Goal: Task Accomplishment & Management: Manage account settings

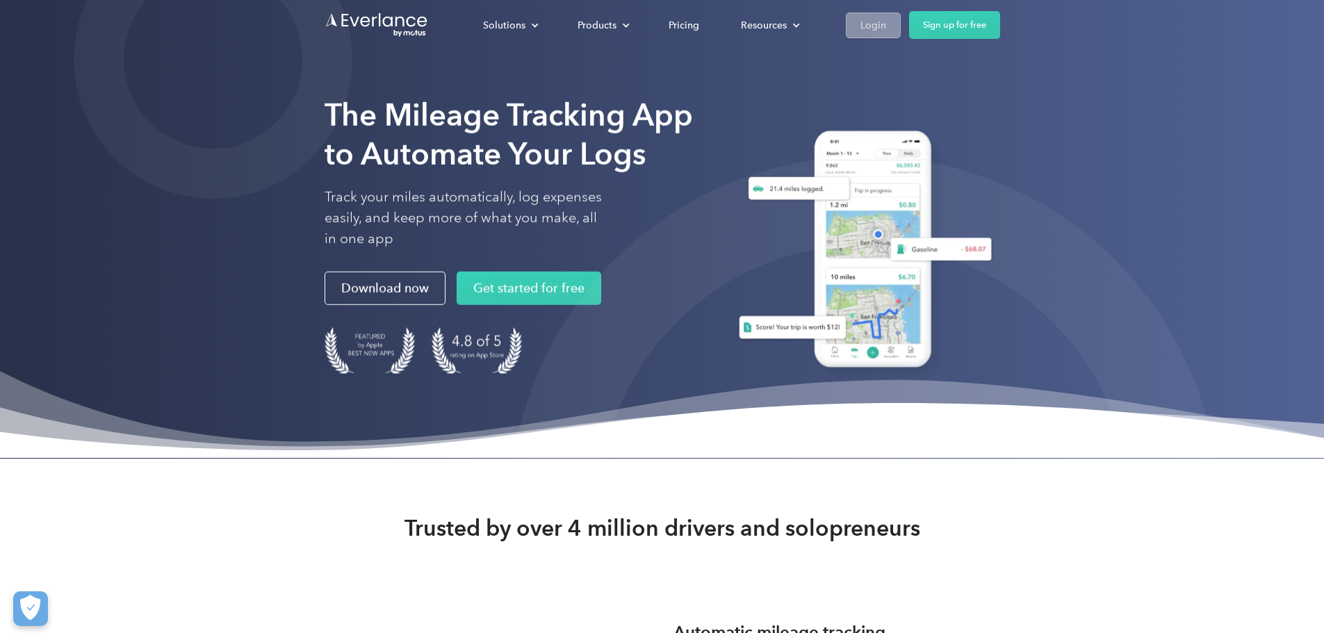
click at [901, 24] on link "Login" at bounding box center [873, 26] width 55 height 26
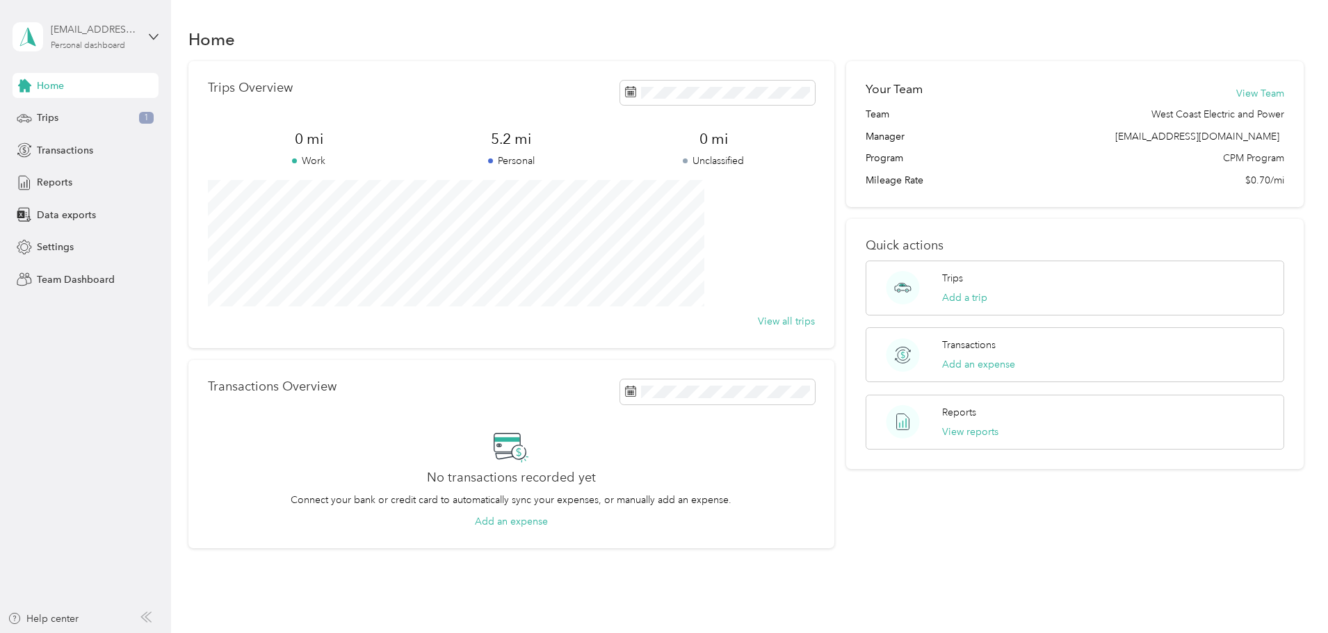
click at [109, 42] on div "Personal dashboard" at bounding box center [88, 46] width 74 height 8
click at [99, 116] on div "Team dashboard" at bounding box center [158, 112] width 273 height 24
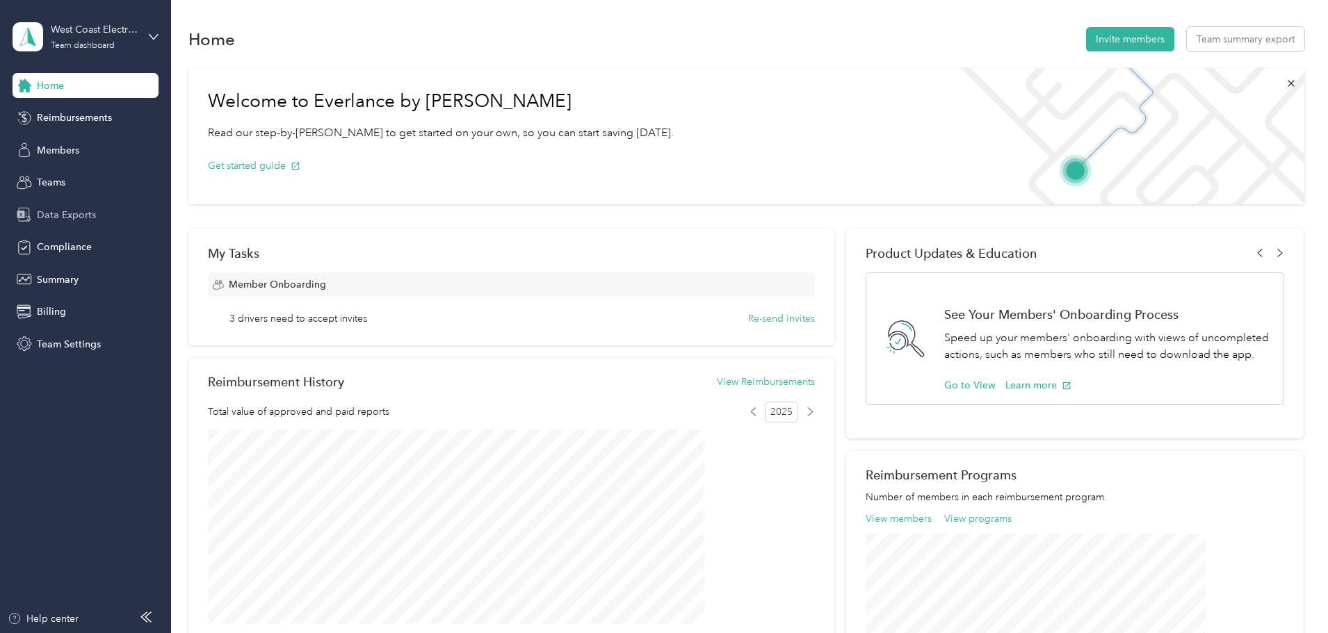
click at [83, 213] on span "Data Exports" at bounding box center [66, 215] width 59 height 15
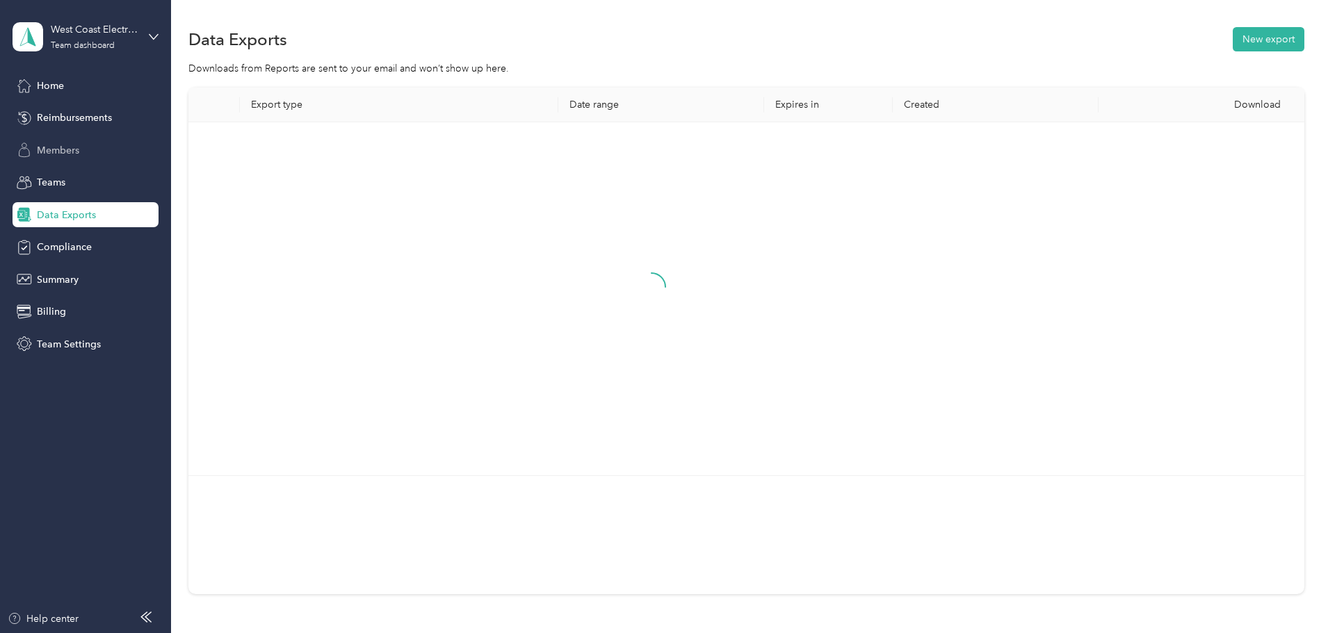
click at [66, 149] on span "Members" at bounding box center [58, 150] width 42 height 15
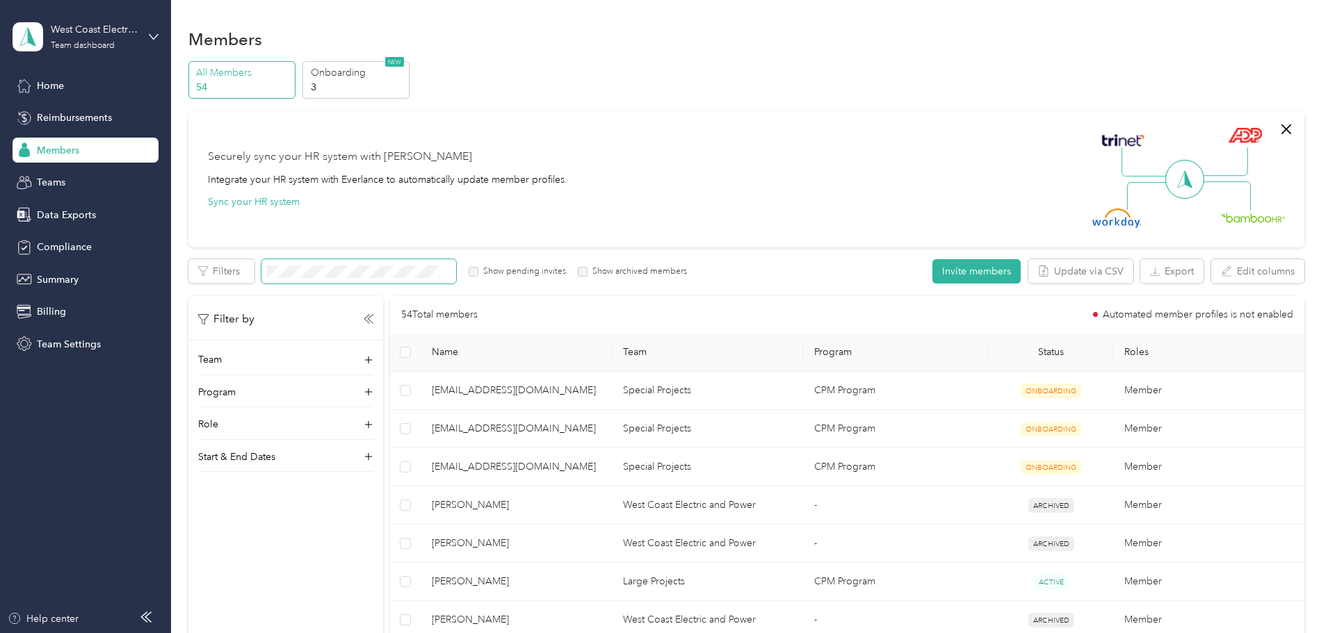
click at [456, 279] on span at bounding box center [358, 271] width 195 height 24
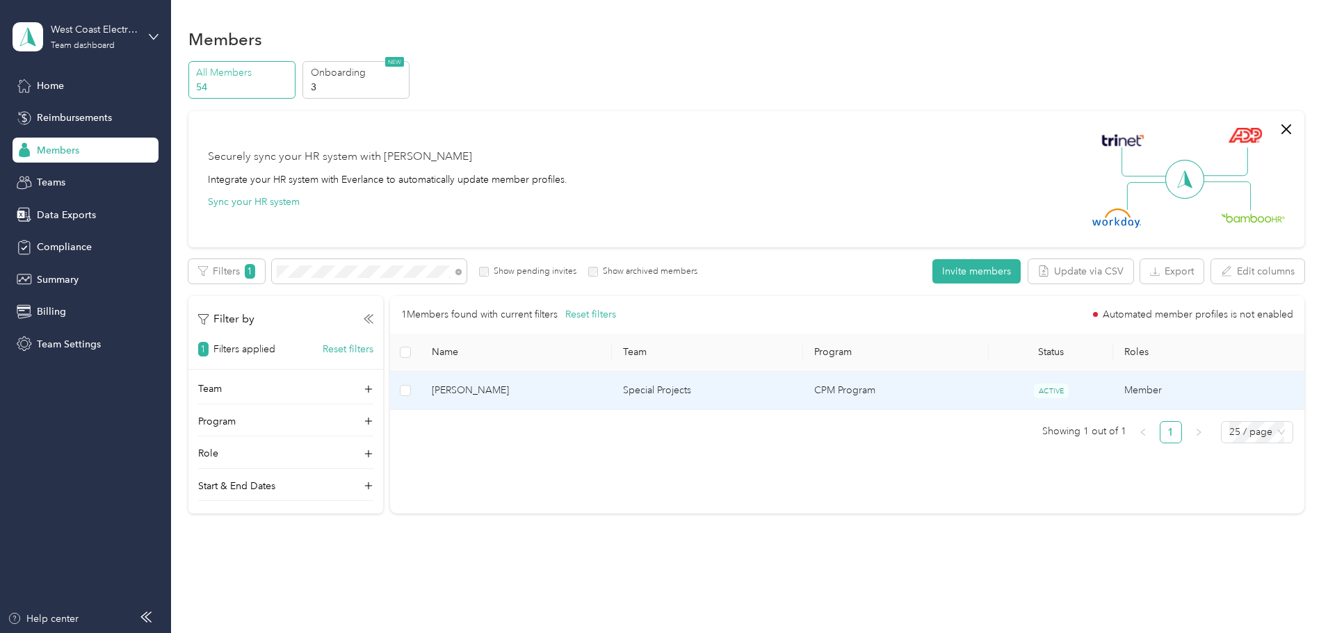
click at [850, 391] on td "CPM Program" at bounding box center [896, 391] width 186 height 38
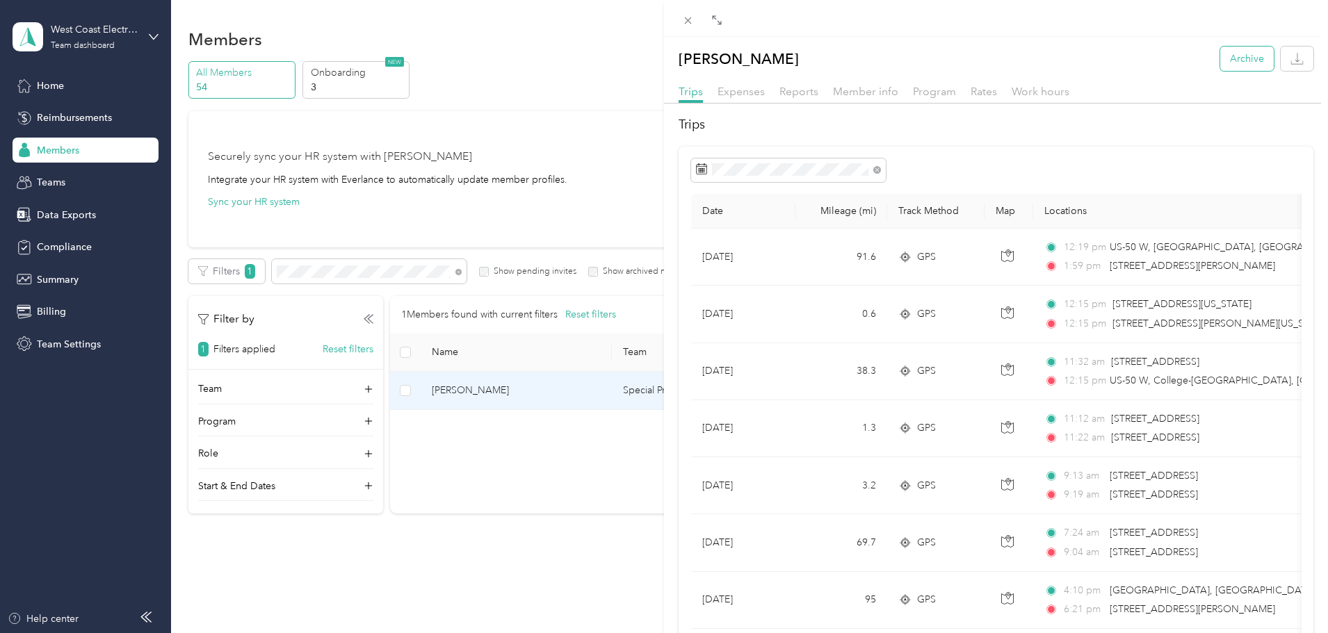
click at [1233, 56] on button "Archive" at bounding box center [1247, 59] width 54 height 24
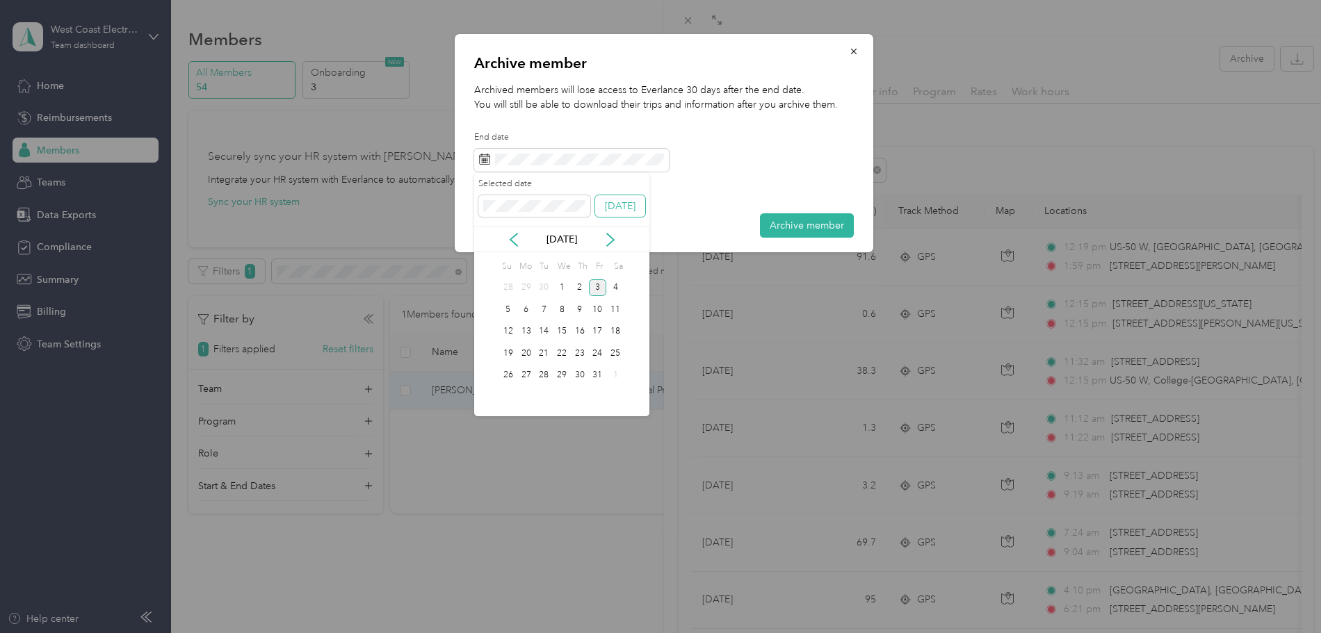
click at [622, 208] on button "[DATE]" at bounding box center [620, 206] width 50 height 22
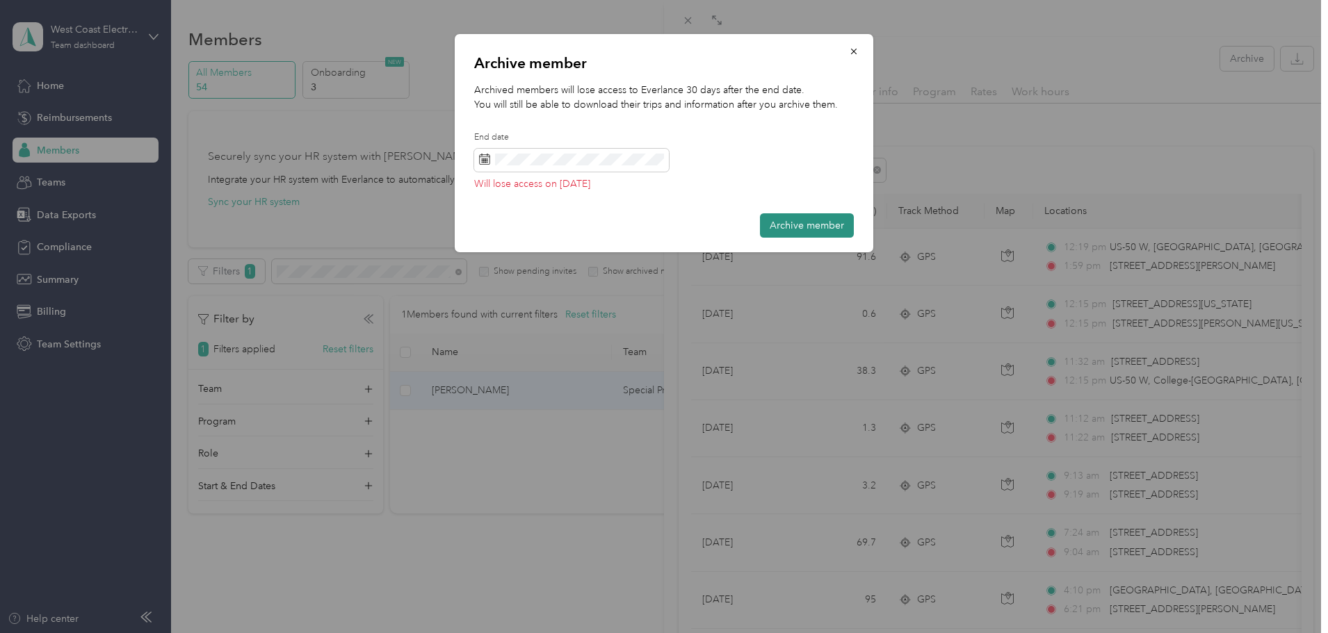
click at [834, 228] on button "Archive member" at bounding box center [807, 225] width 94 height 24
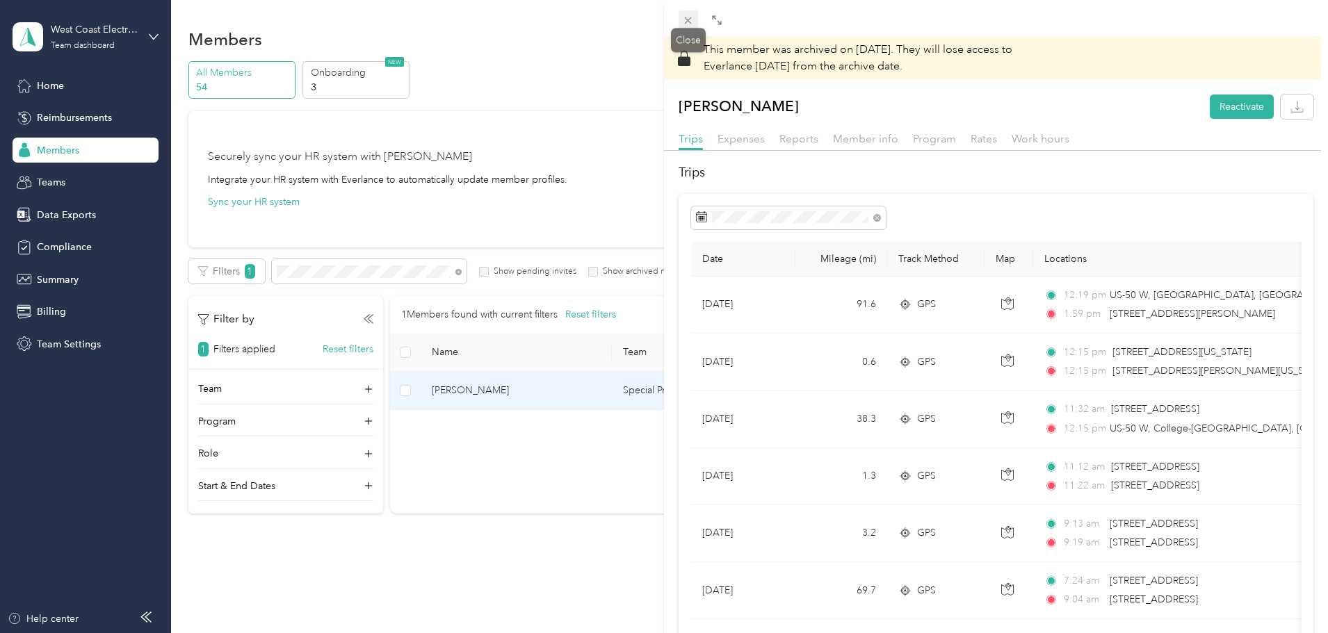
click at [694, 26] on icon at bounding box center [688, 21] width 12 height 12
